Goal: Find specific page/section: Find specific page/section

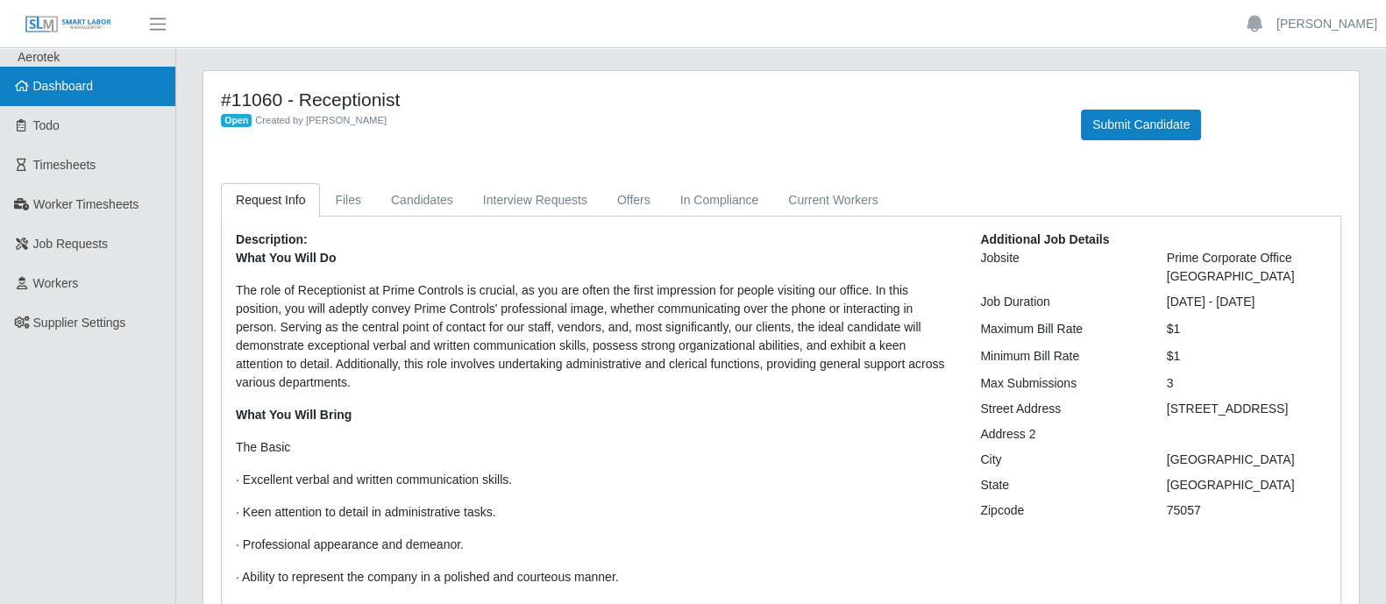
click at [61, 89] on span "Dashboard" at bounding box center [63, 86] width 60 height 14
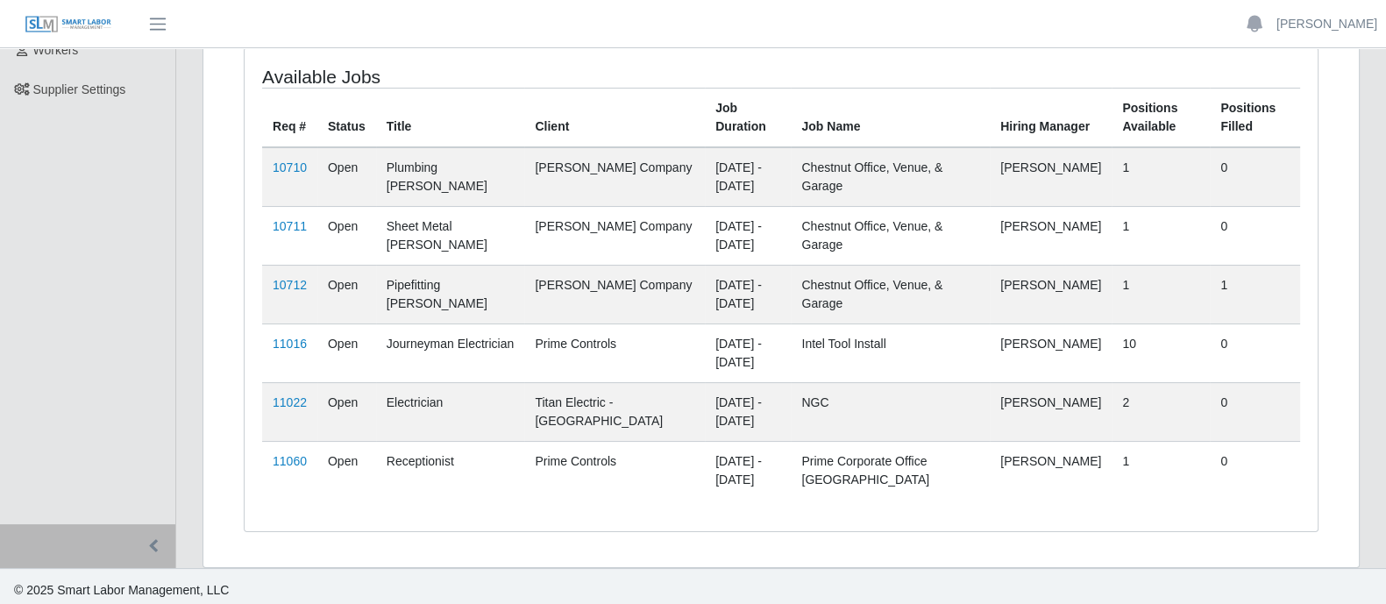
scroll to position [237, 0]
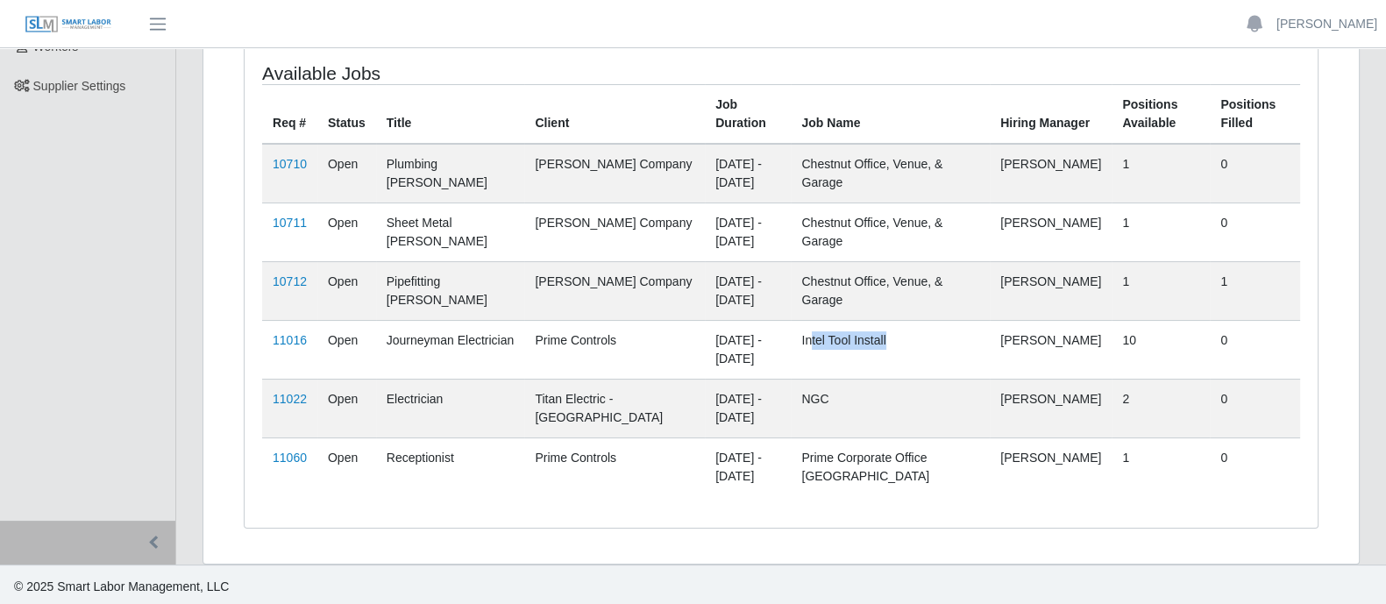
drag, startPoint x: 817, startPoint y: 335, endPoint x: 892, endPoint y: 335, distance: 75.4
click at [892, 335] on td "Intel Tool Install" at bounding box center [890, 349] width 199 height 59
drag, startPoint x: 893, startPoint y: 340, endPoint x: 774, endPoint y: 337, distance: 119.2
click at [774, 337] on tr "11016 Open Journeyman Electrician Prime Controls [DATE] - [DATE] Intel Tool Ins…" at bounding box center [781, 349] width 1038 height 59
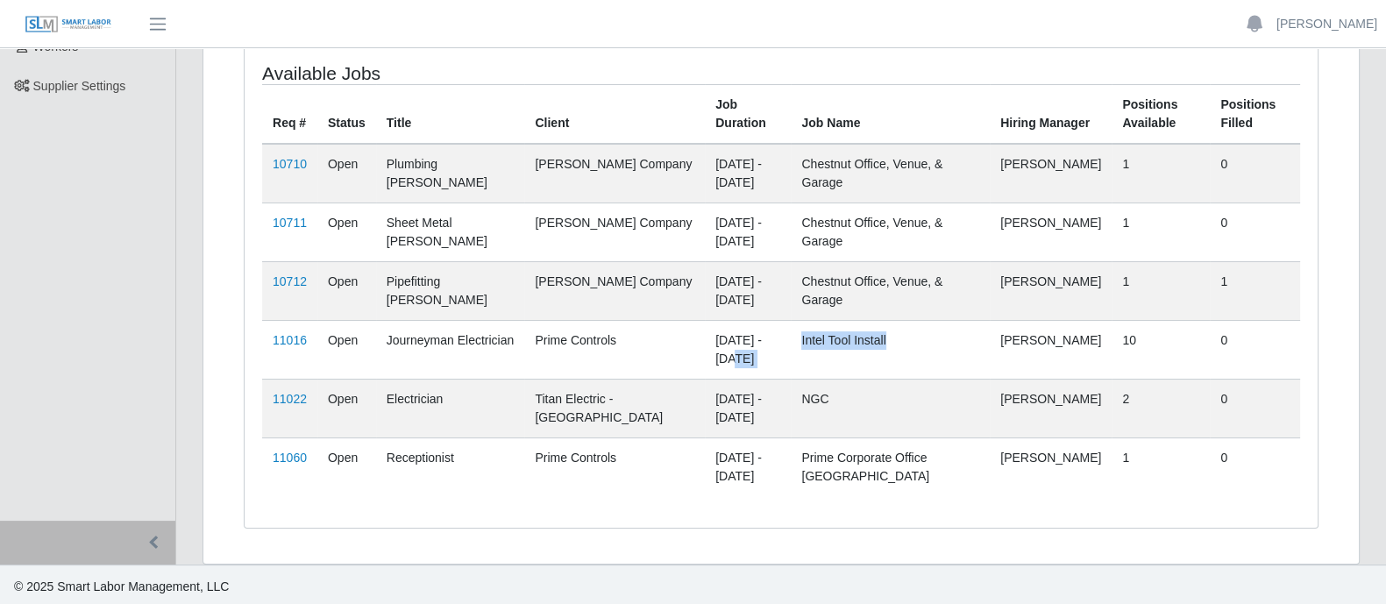
click at [811, 351] on td "Intel Tool Install" at bounding box center [890, 349] width 199 height 59
